Goal: Information Seeking & Learning: Learn about a topic

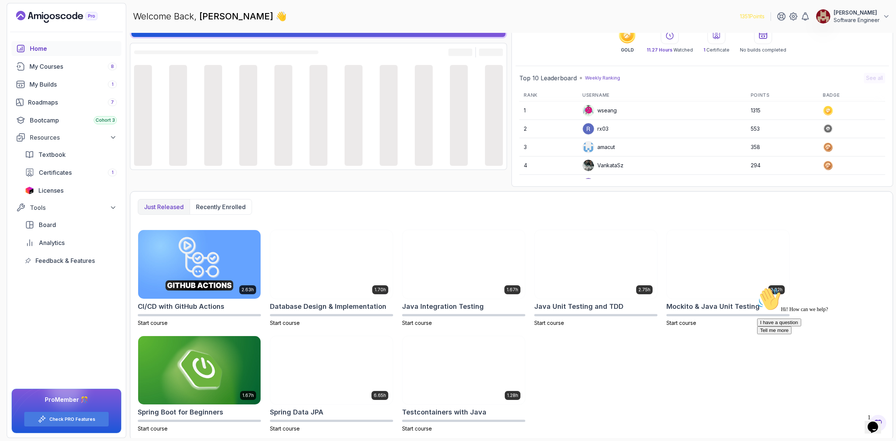
scroll to position [38, 0]
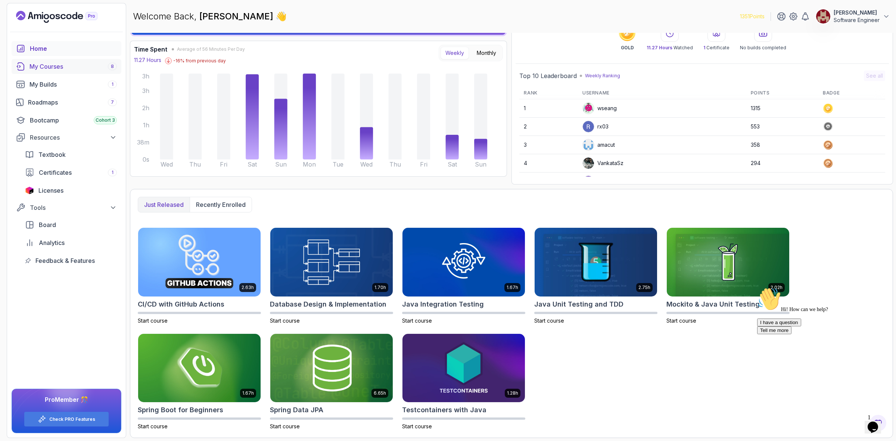
click at [58, 69] on div "My Courses 8" at bounding box center [73, 66] width 87 height 9
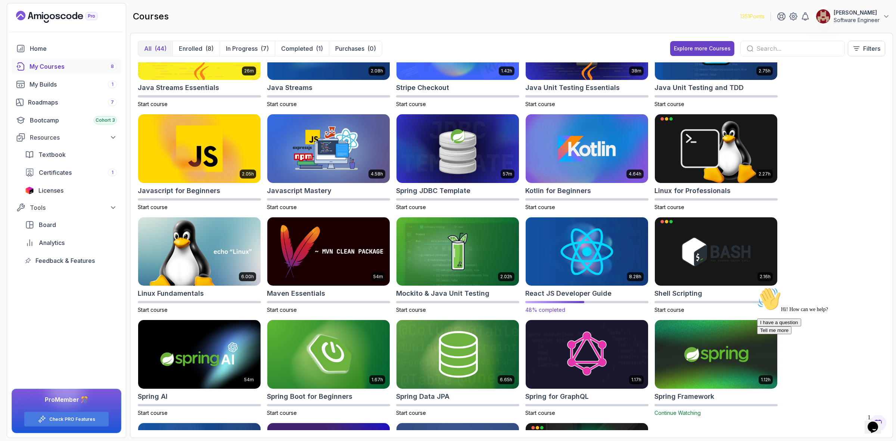
click at [579, 264] on img at bounding box center [587, 252] width 128 height 72
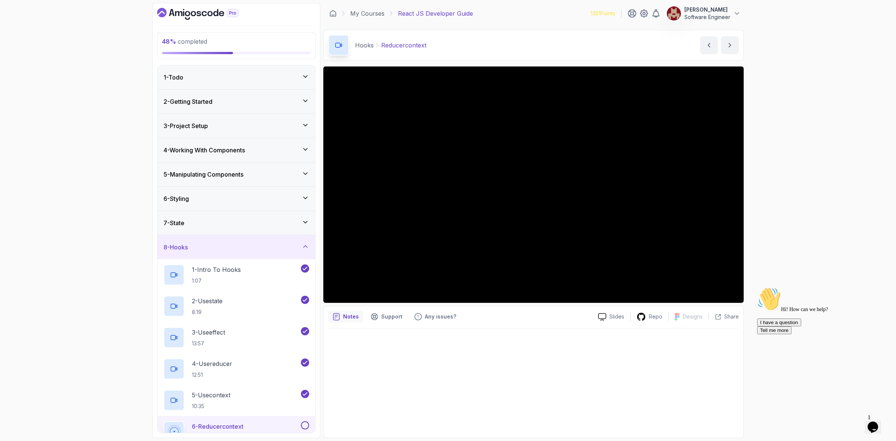
click at [494, 370] on div at bounding box center [533, 381] width 411 height 104
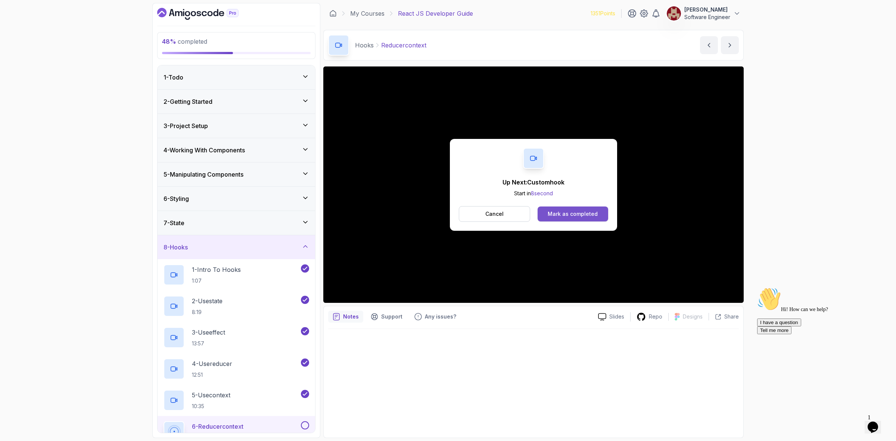
click at [566, 213] on div "Mark as completed" at bounding box center [573, 213] width 50 height 7
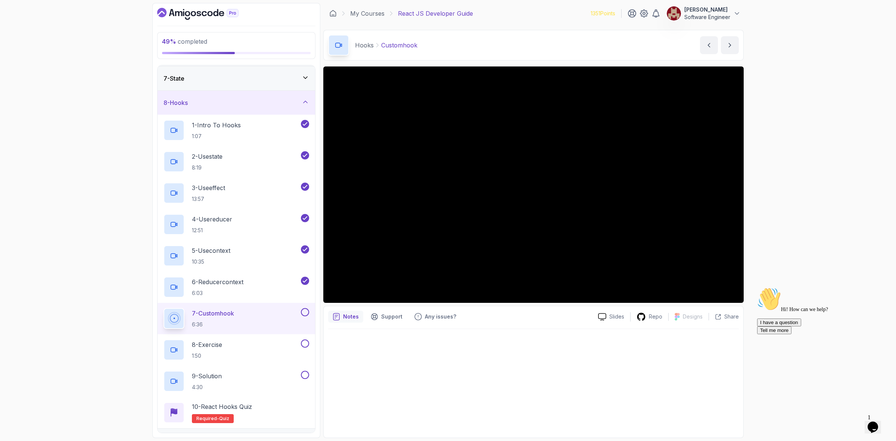
scroll to position [145, 0]
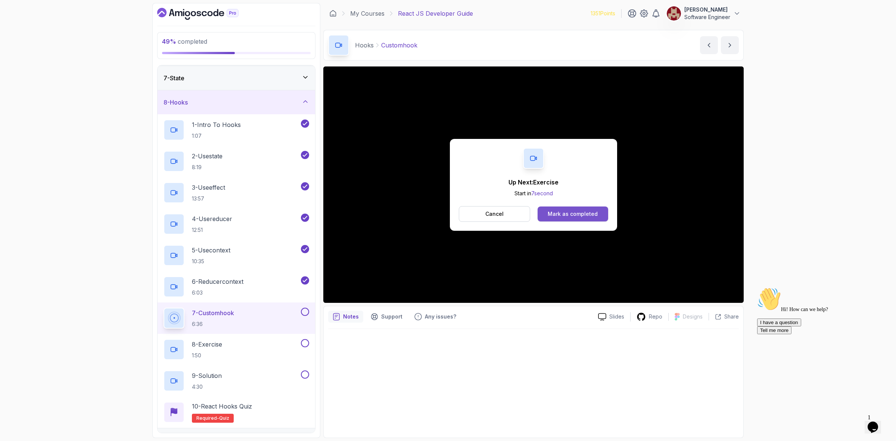
click at [583, 213] on div "Mark as completed" at bounding box center [573, 213] width 50 height 7
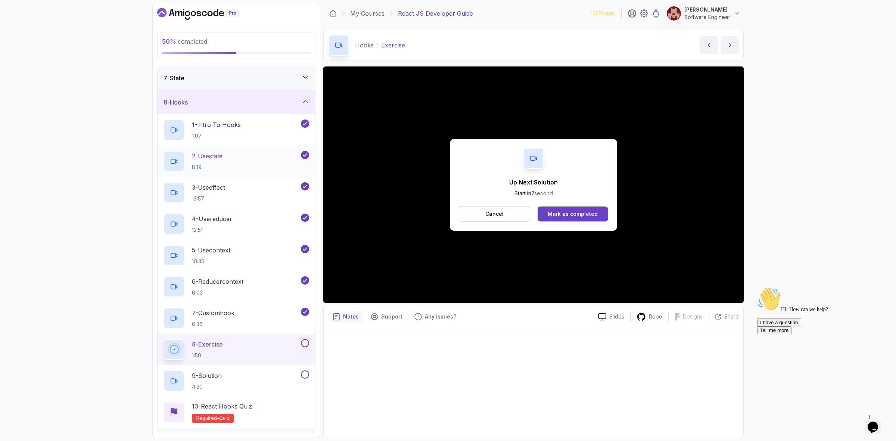
click at [202, 160] on p "2 - Usestate" at bounding box center [207, 156] width 31 height 9
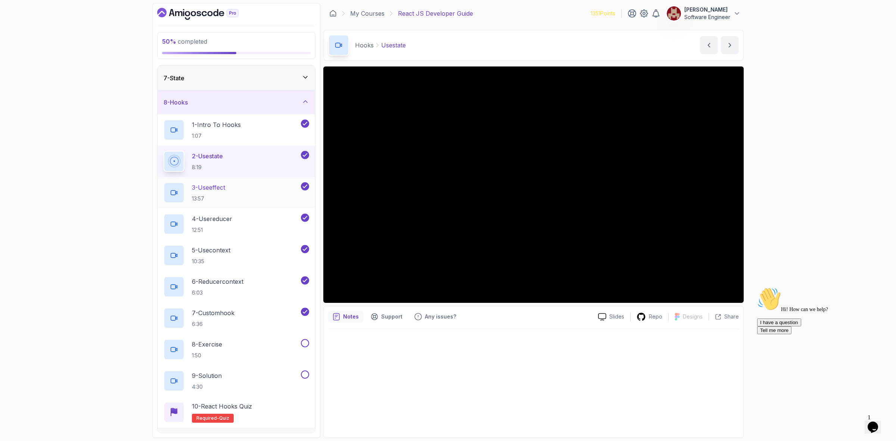
click at [206, 191] on p "3 - Useeffect" at bounding box center [208, 187] width 33 height 9
click at [647, 350] on div at bounding box center [533, 381] width 411 height 104
